Goal: Task Accomplishment & Management: Use online tool/utility

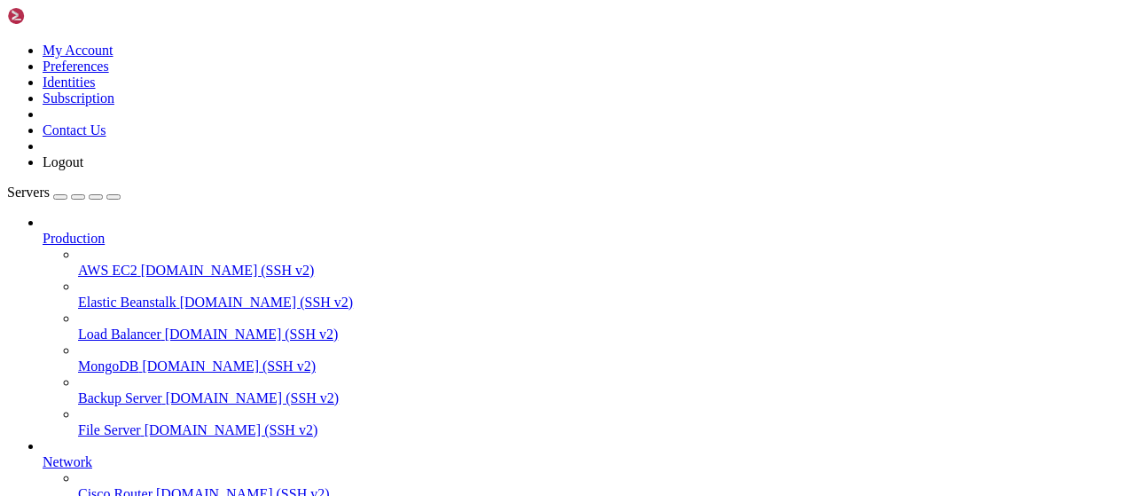
scroll to position [360, 0]
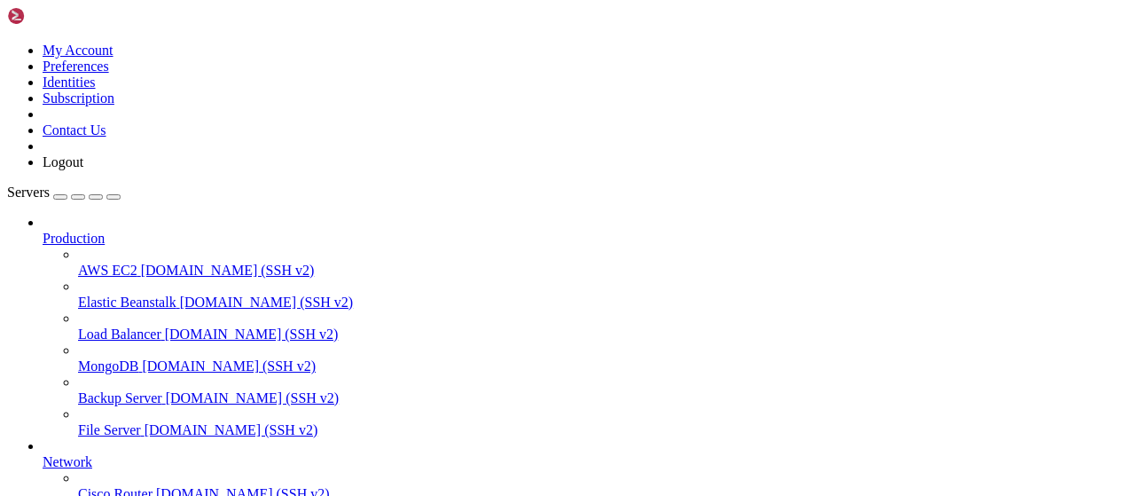
type input "/root/baconScript"
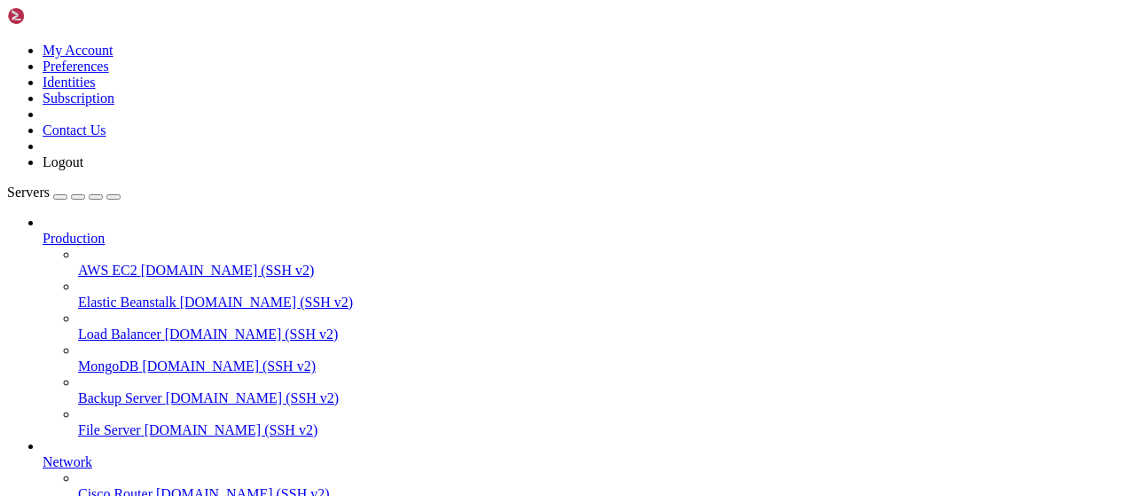
scroll to position [0, 0]
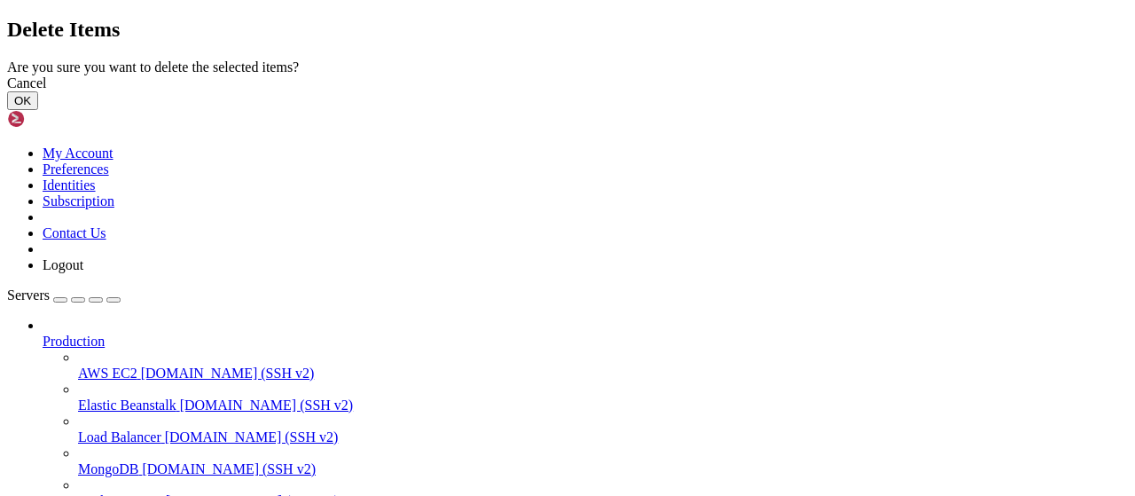
click at [735, 110] on div "Cancel OK" at bounding box center [567, 92] width 1121 height 35
click at [38, 110] on button "OK" at bounding box center [22, 100] width 31 height 19
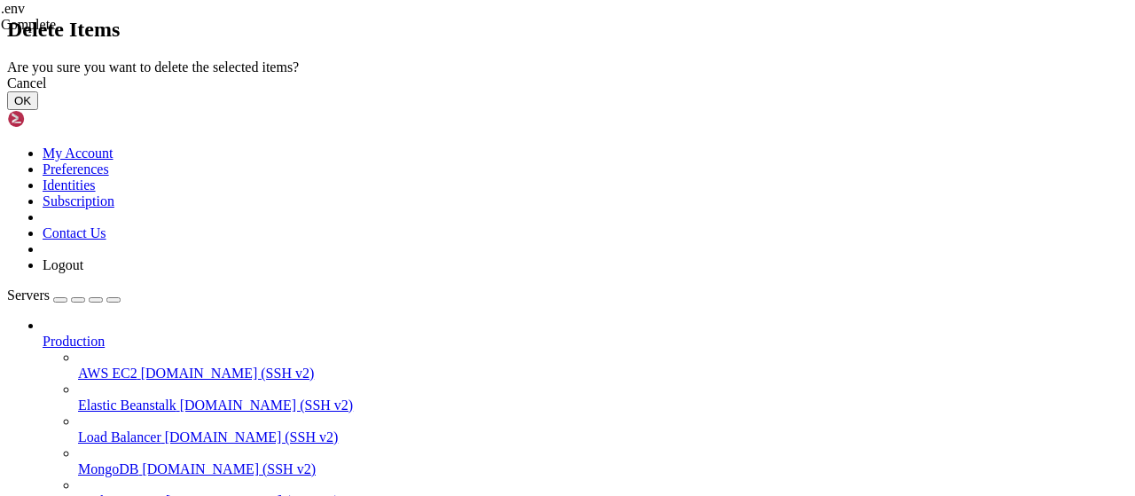
click at [38, 110] on button "OK" at bounding box center [22, 100] width 31 height 19
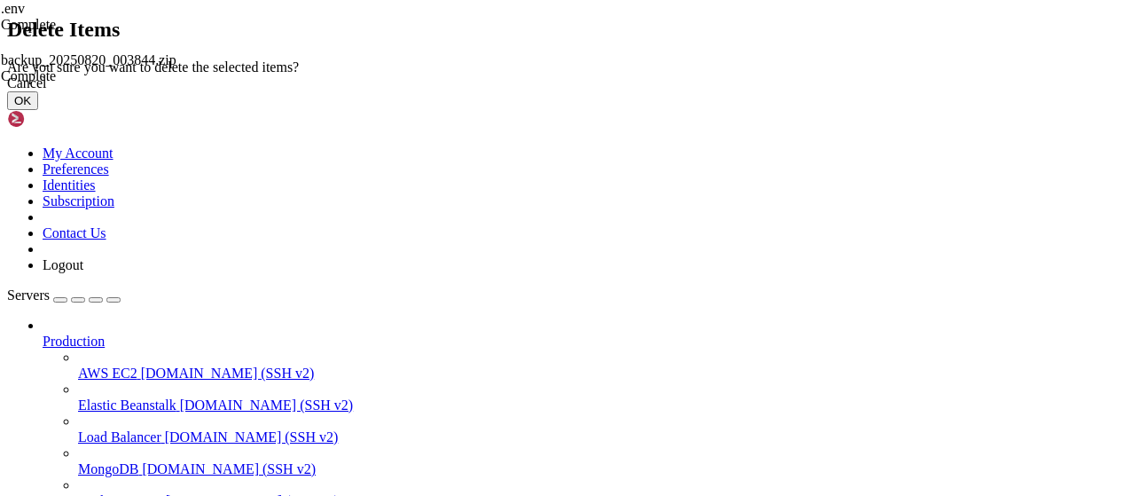
click at [38, 110] on button "OK" at bounding box center [22, 100] width 31 height 19
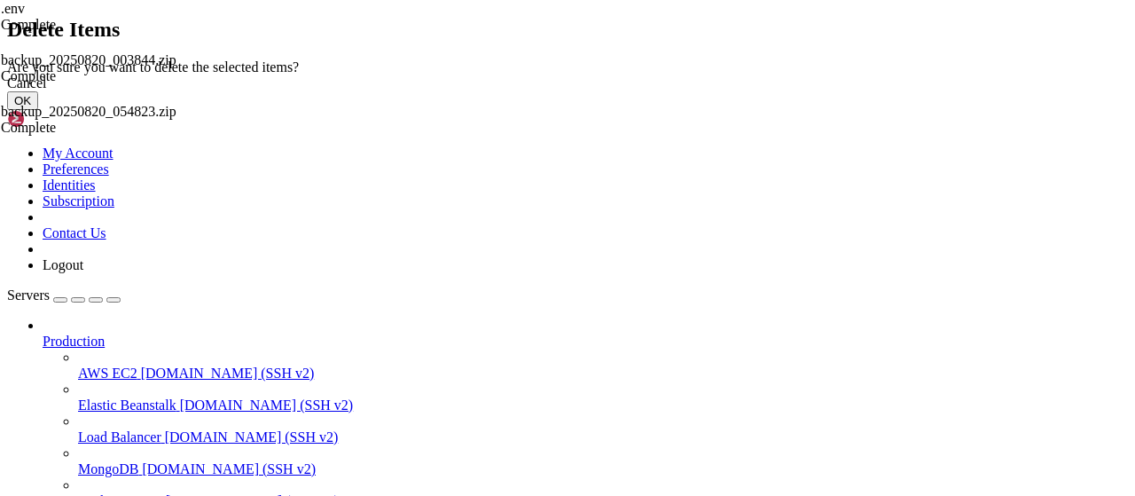
click at [38, 110] on button "OK" at bounding box center [22, 100] width 31 height 19
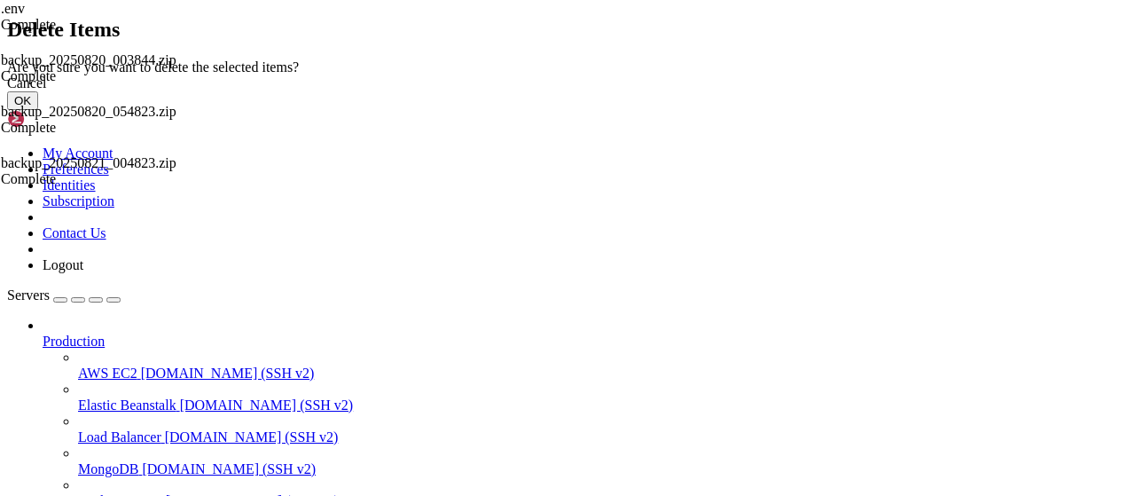
click at [38, 110] on button "OK" at bounding box center [22, 100] width 31 height 19
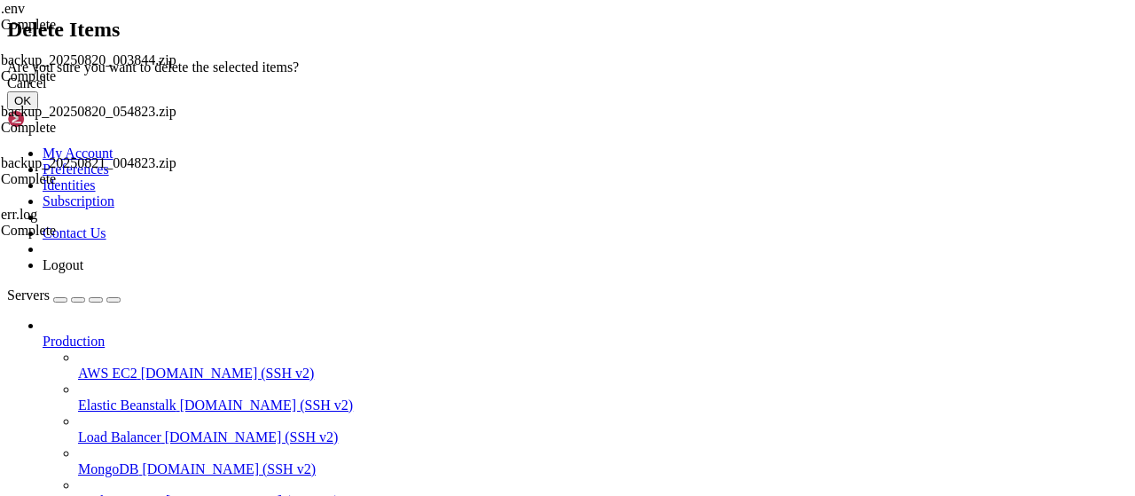
click at [38, 110] on button "OK" at bounding box center [22, 100] width 31 height 19
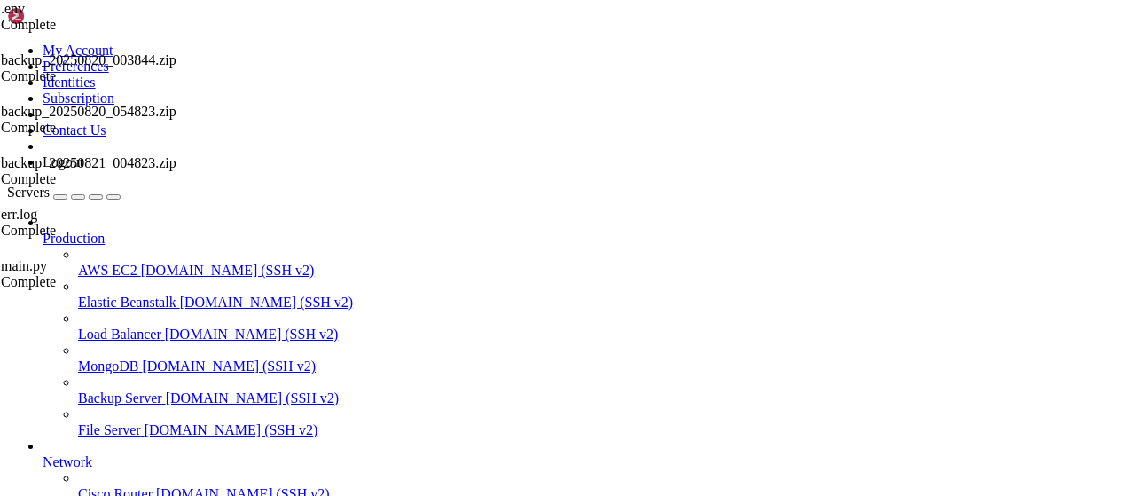
scroll to position [39, 0]
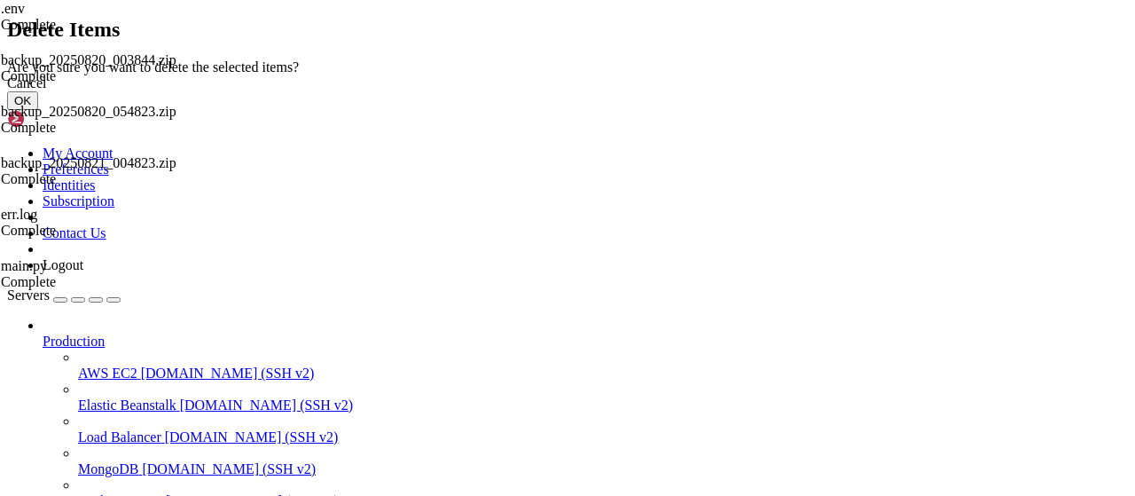
click at [38, 110] on button "OK" at bounding box center [22, 100] width 31 height 19
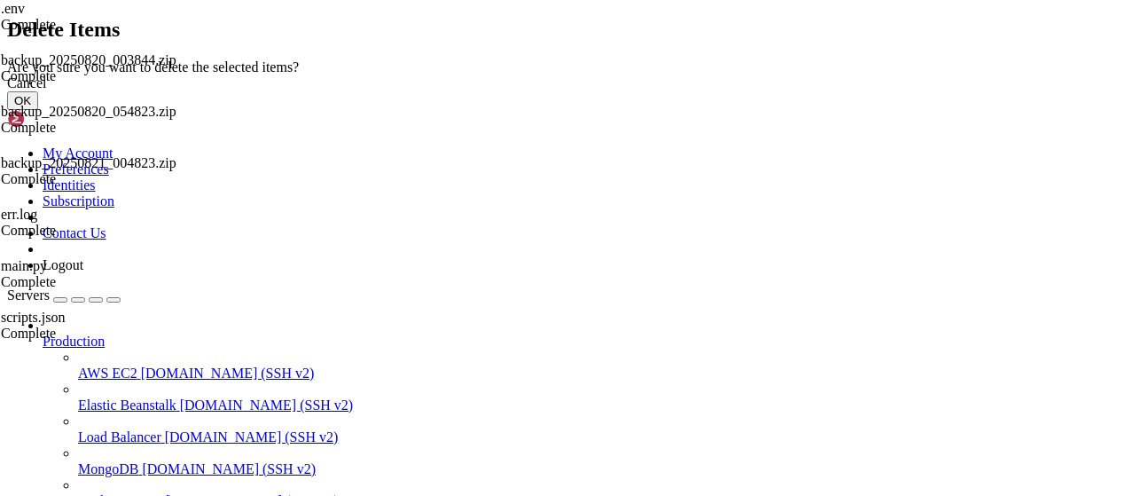
scroll to position [0, 0]
click at [38, 110] on button "OK" at bounding box center [22, 100] width 31 height 19
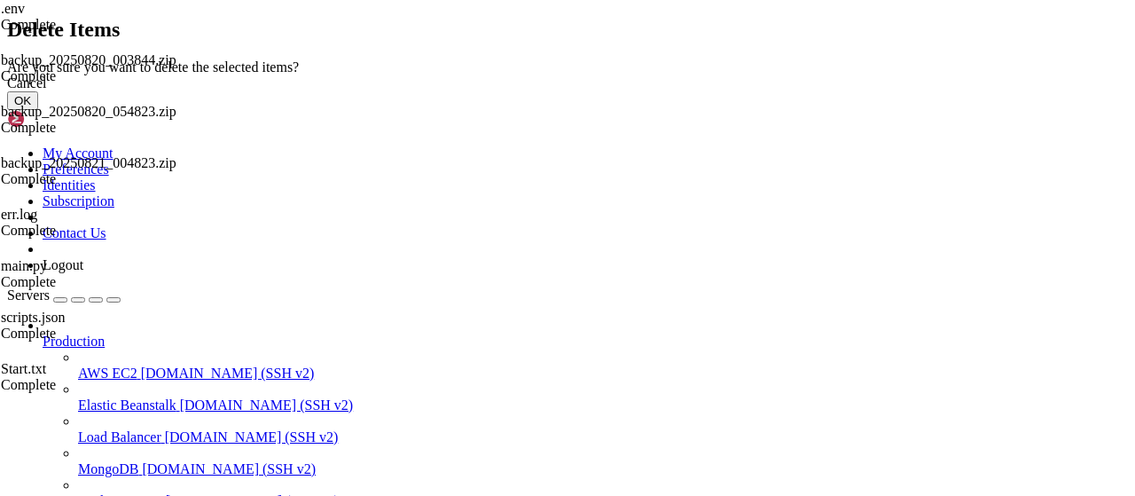
click at [38, 110] on button "OK" at bounding box center [22, 100] width 31 height 19
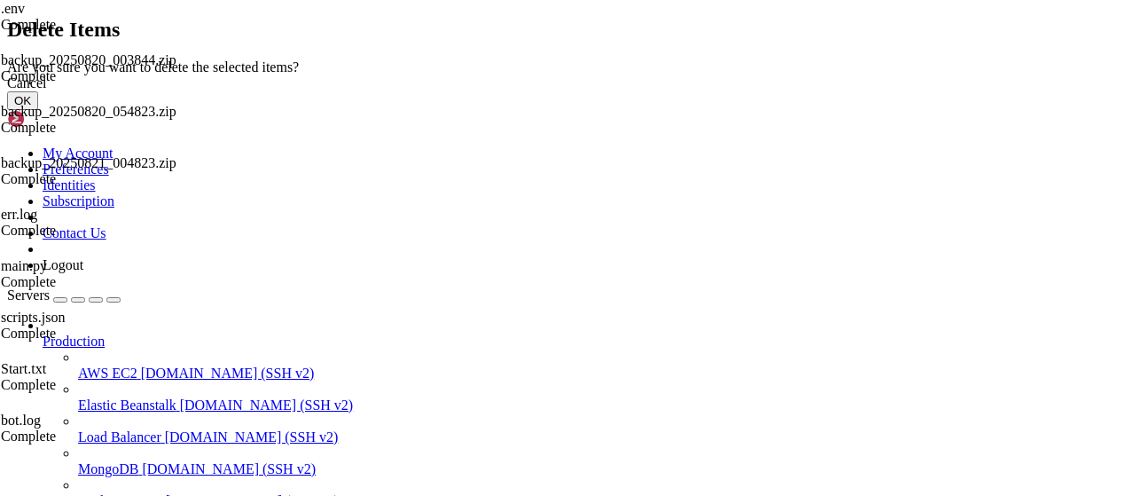
click at [754, 110] on div "Cancel OK" at bounding box center [567, 92] width 1121 height 35
click at [38, 110] on button "OK" at bounding box center [22, 100] width 31 height 19
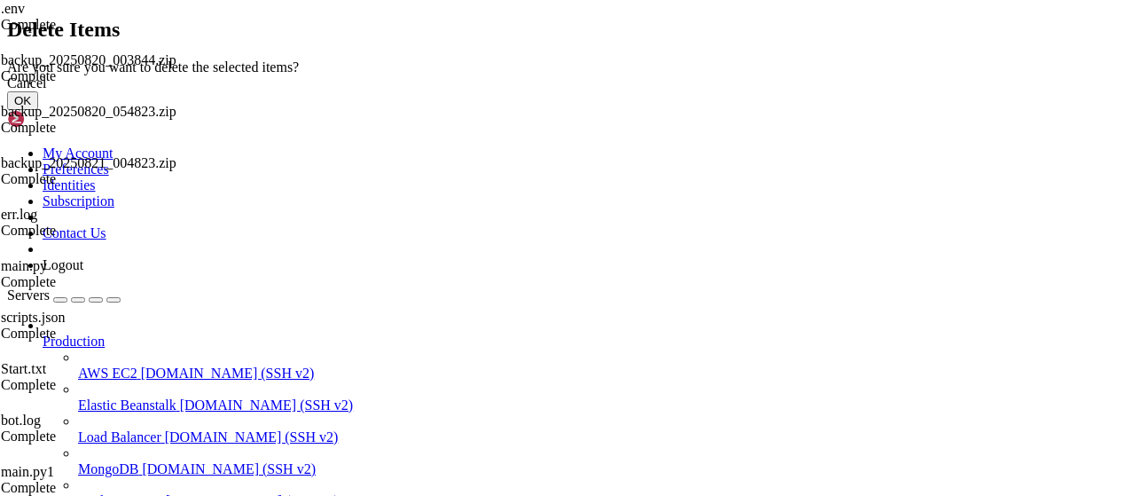
click at [38, 110] on button "OK" at bounding box center [22, 100] width 31 height 19
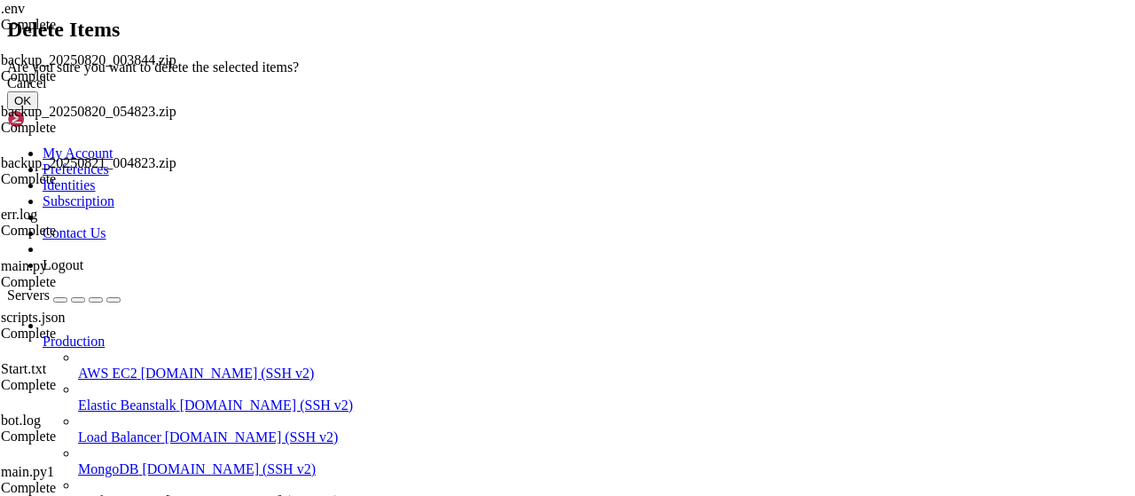
click at [38, 110] on button "OK" at bounding box center [22, 100] width 31 height 19
